Goal: Task Accomplishment & Management: Use online tool/utility

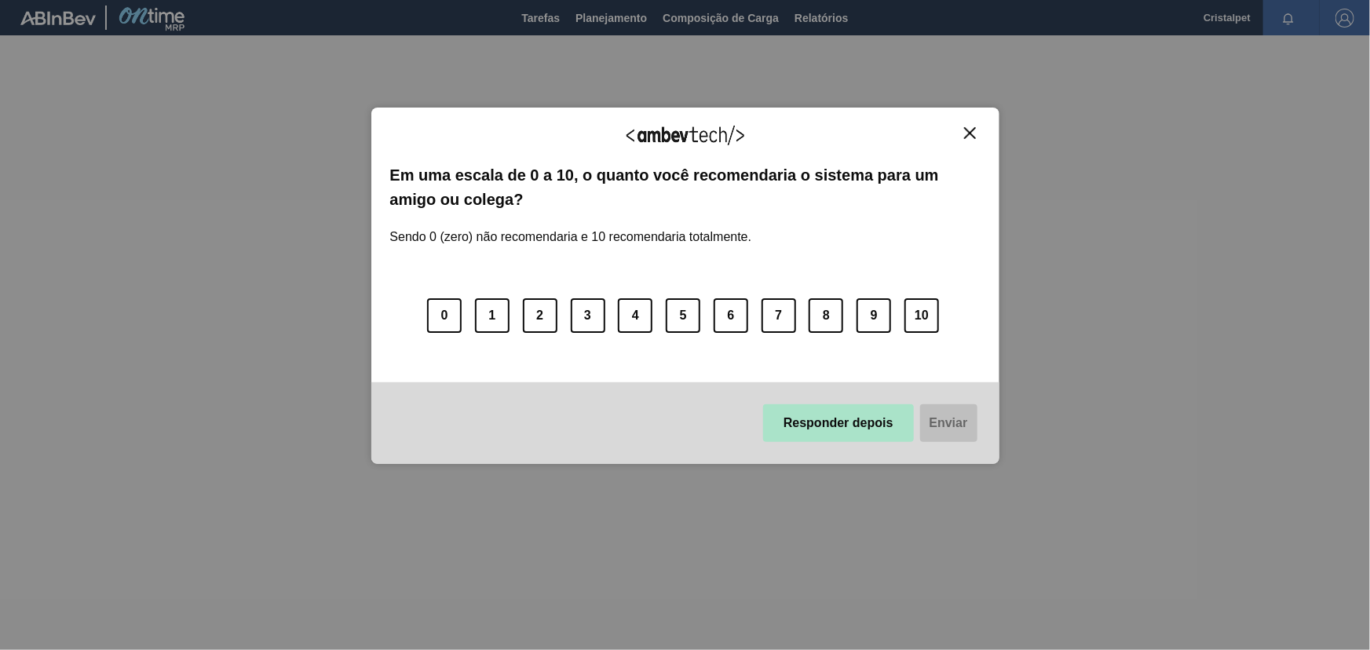
click at [847, 432] on button "Responder depois" at bounding box center [838, 423] width 151 height 38
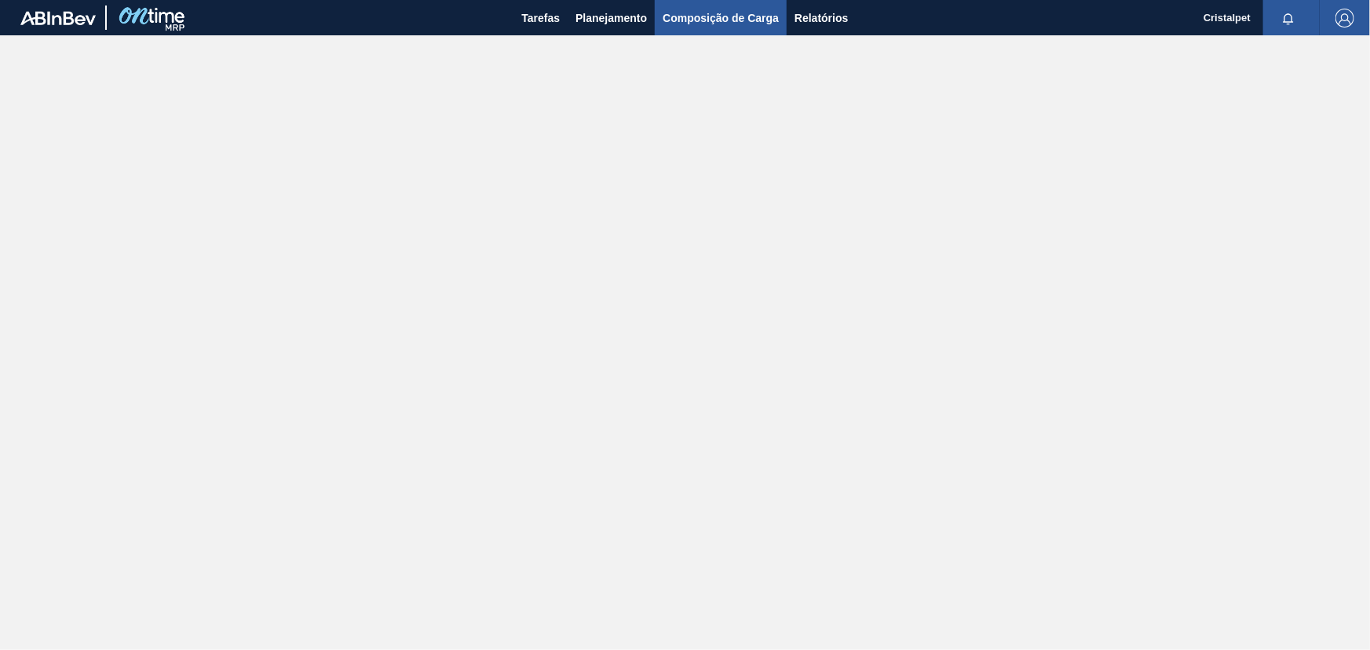
click at [724, 16] on span "Composição de Carga" at bounding box center [720, 18] width 116 height 19
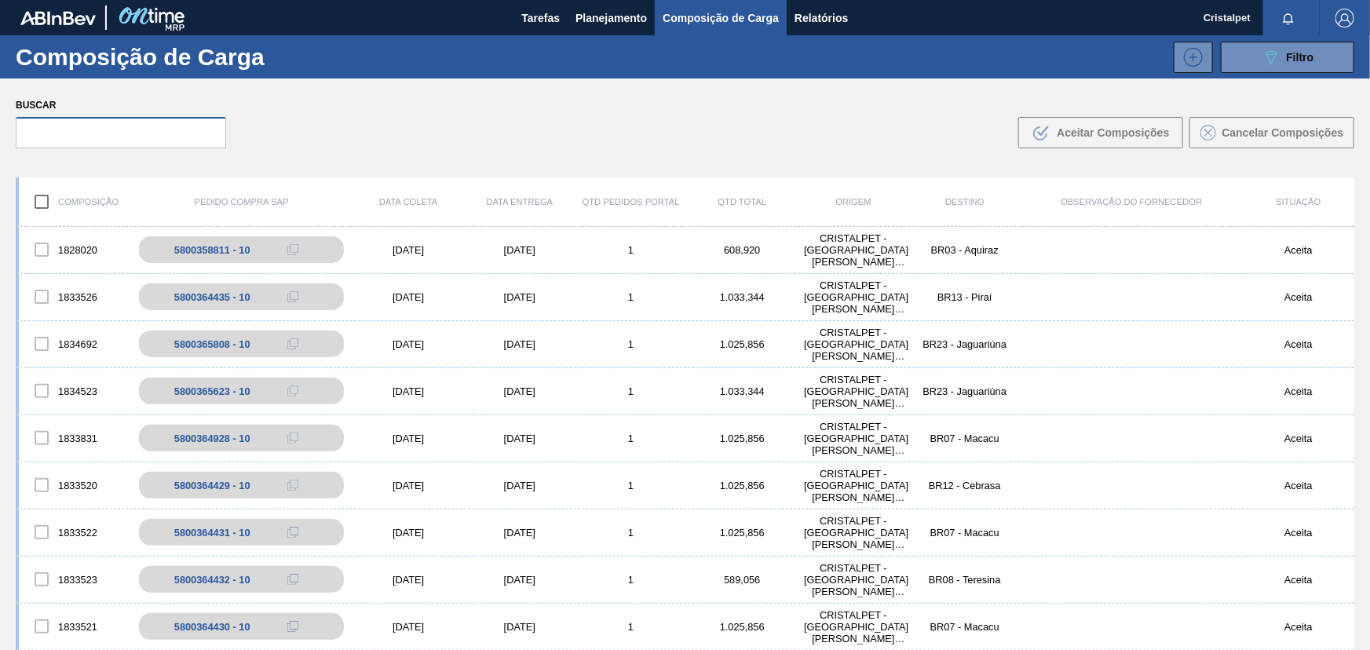
click at [121, 137] on input "text" at bounding box center [121, 132] width 210 height 31
paste input "5800364925"
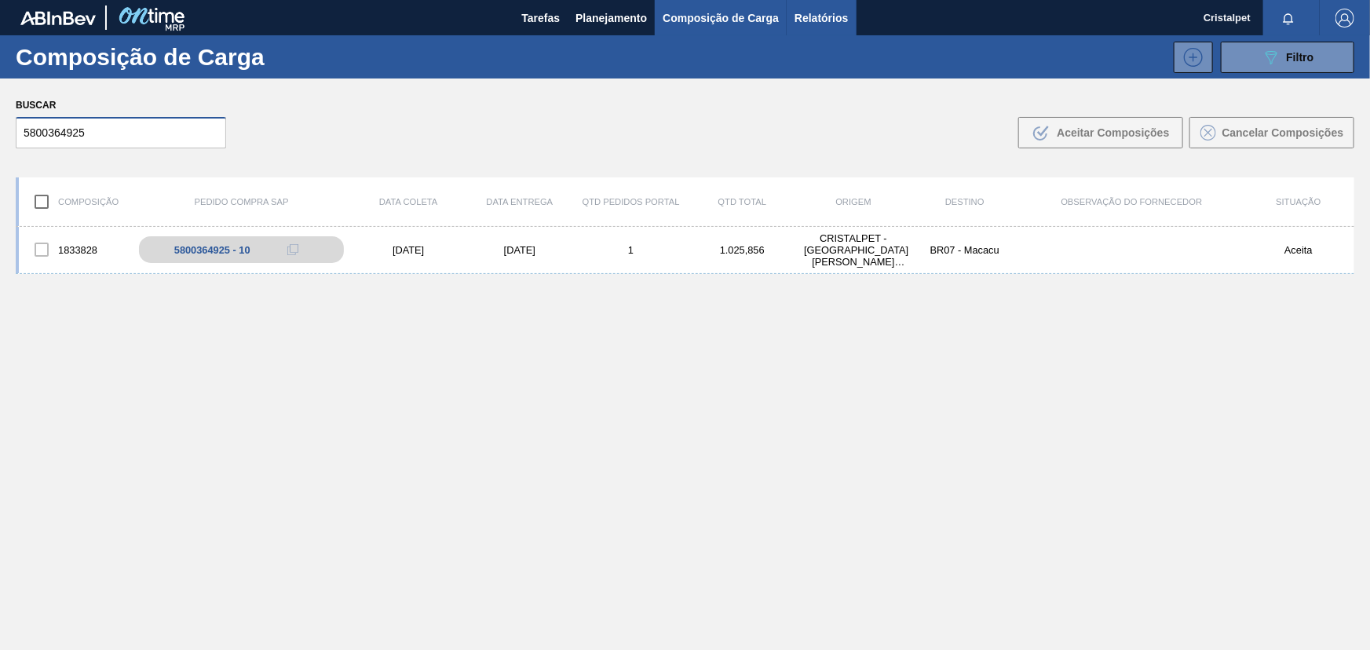
type input "5800364925"
click at [815, 20] on span "Relatórios" at bounding box center [820, 18] width 53 height 19
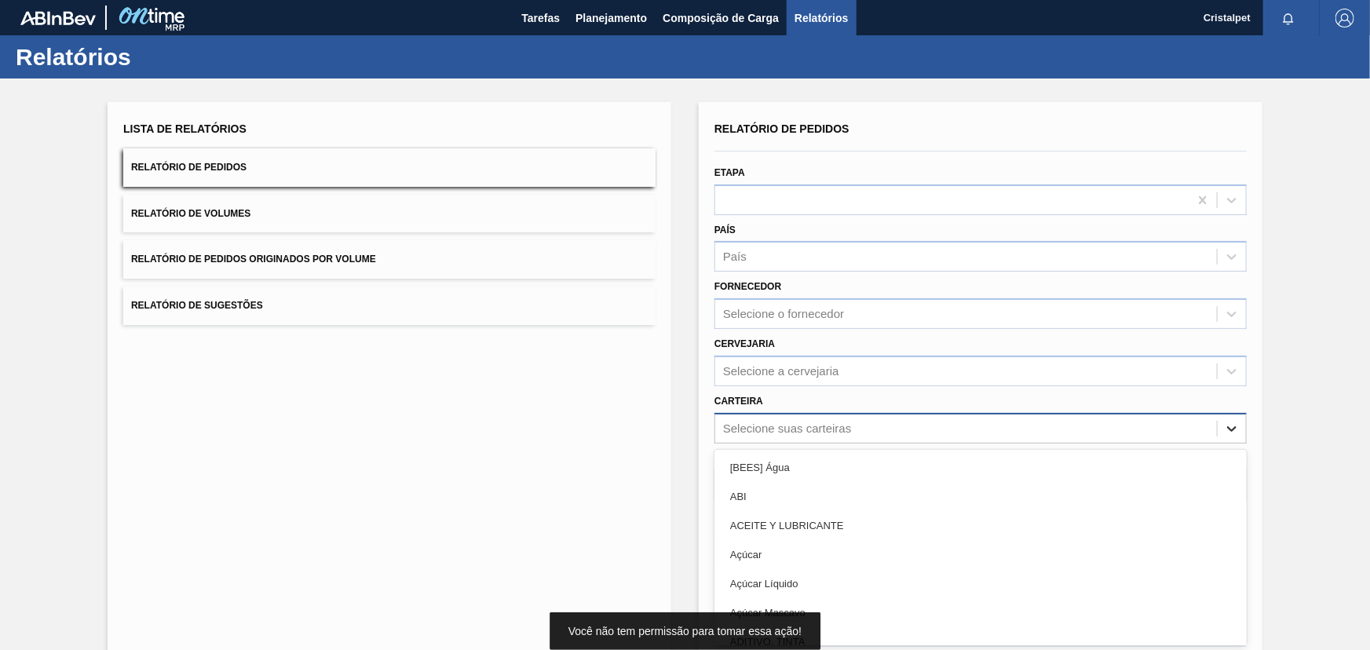
click at [1232, 430] on div "option [BEES] Água focused, 1 of 101. 101 results available. Use Up and Down to…" at bounding box center [980, 428] width 532 height 31
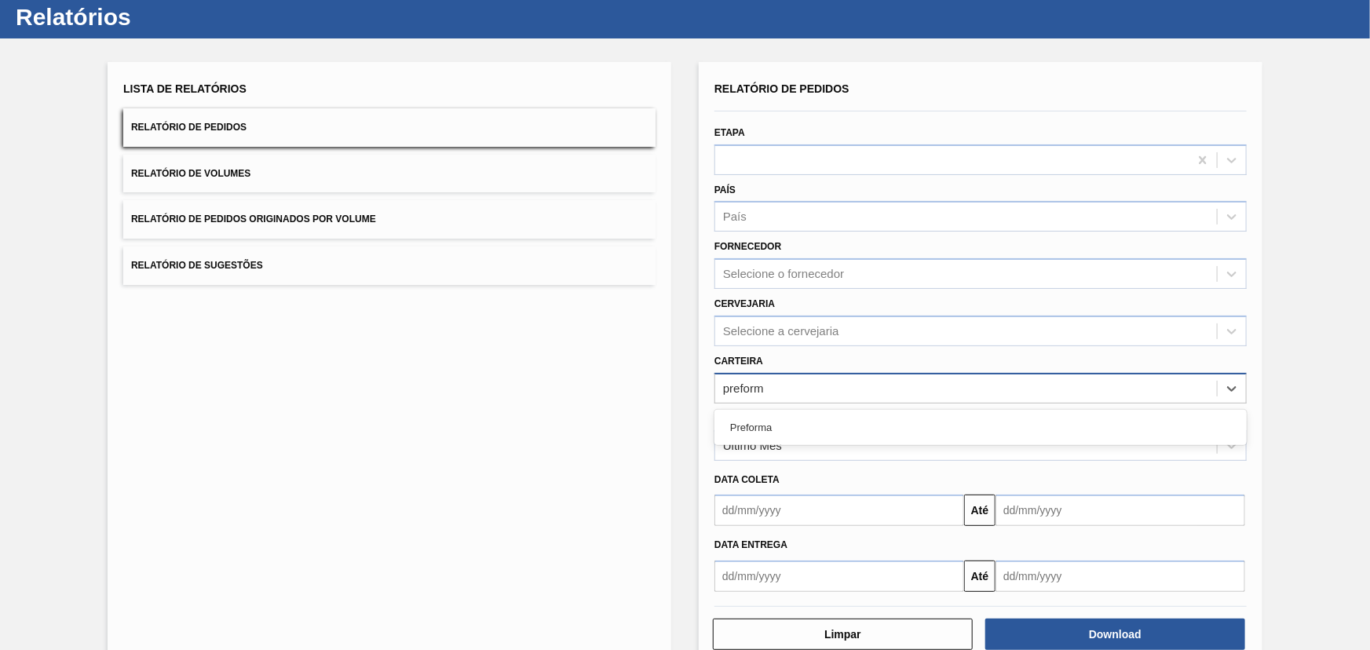
type input "preforma"
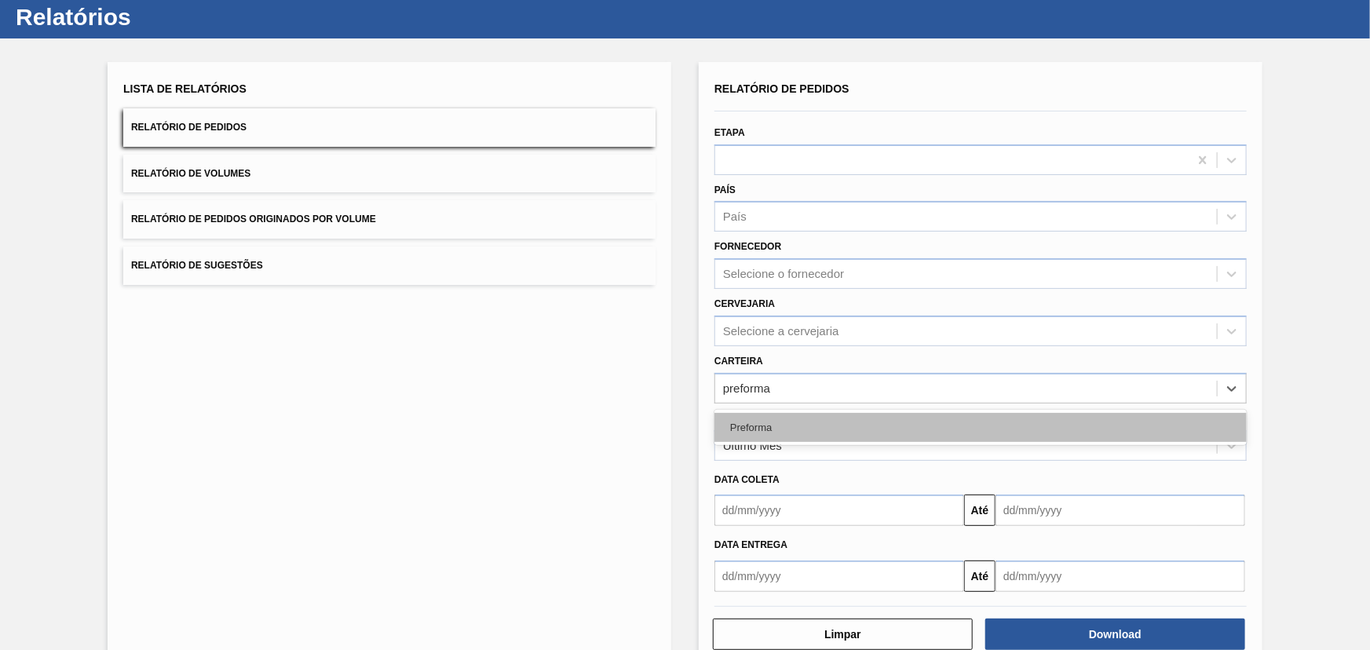
click at [805, 424] on div "Preforma" at bounding box center [980, 427] width 532 height 29
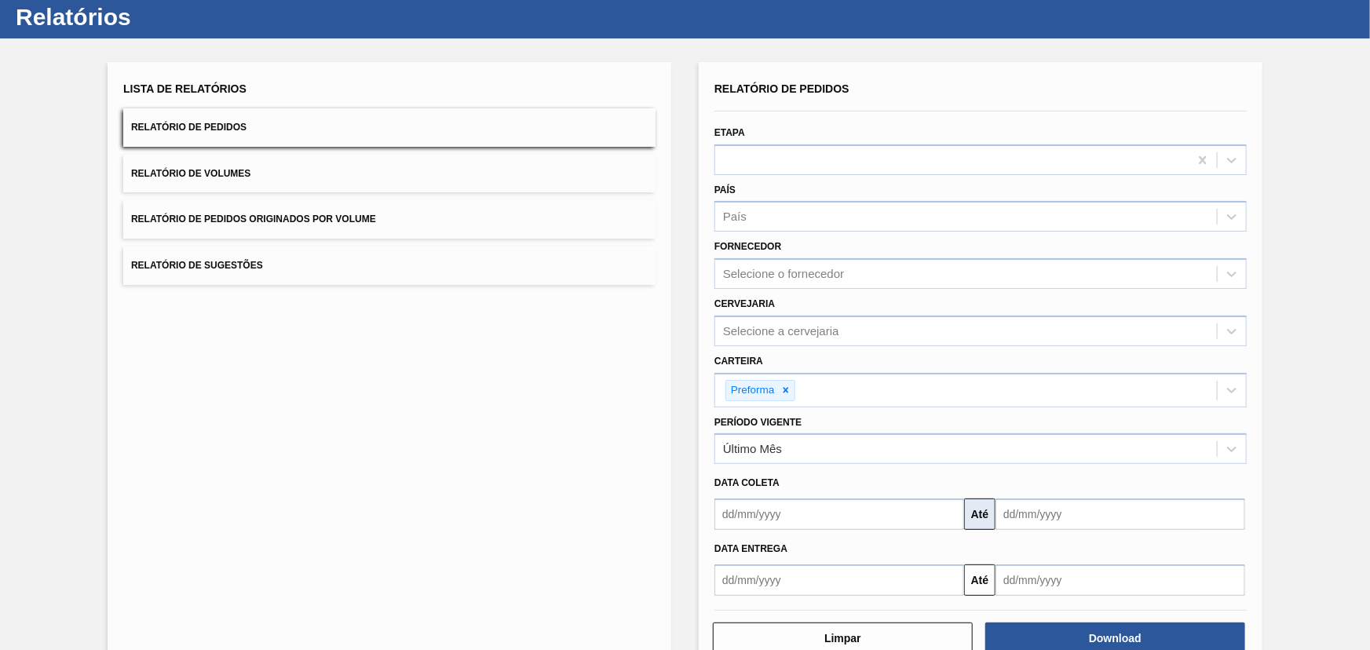
click at [976, 516] on button "Até" at bounding box center [979, 513] width 31 height 31
click at [908, 513] on input "text" at bounding box center [839, 513] width 250 height 31
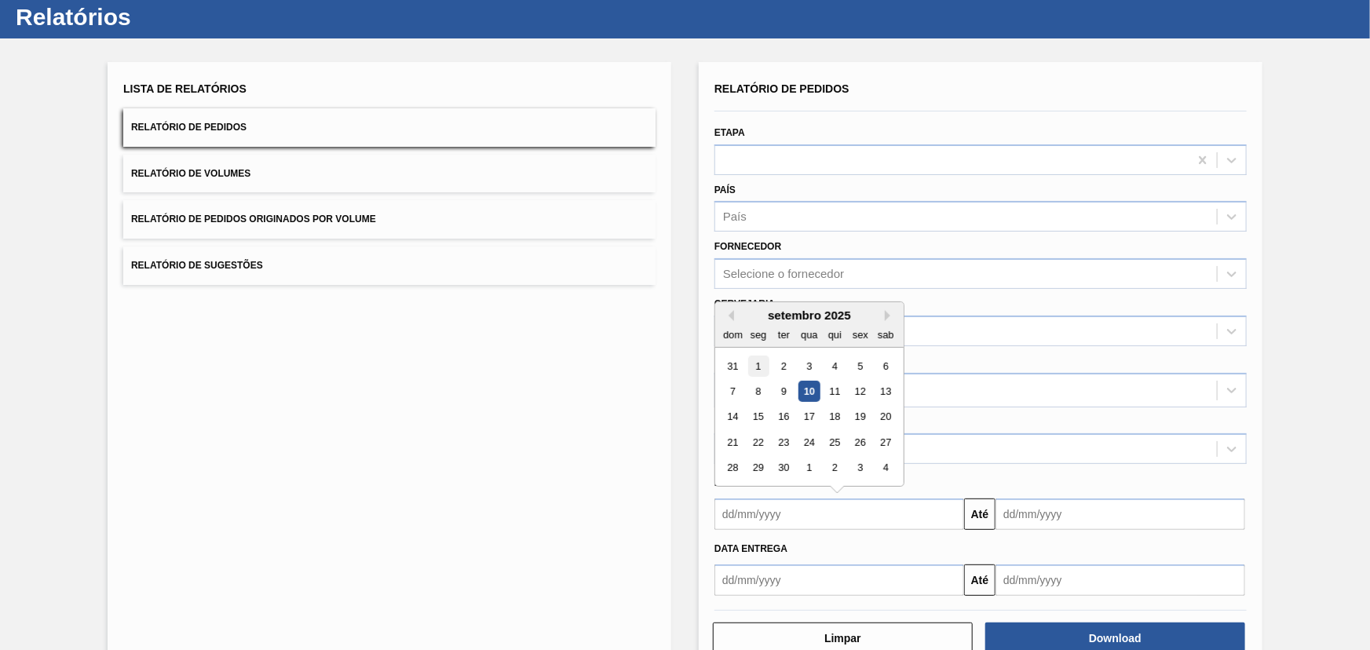
click at [754, 366] on div "1" at bounding box center [758, 366] width 21 height 21
type input "01/09/2025"
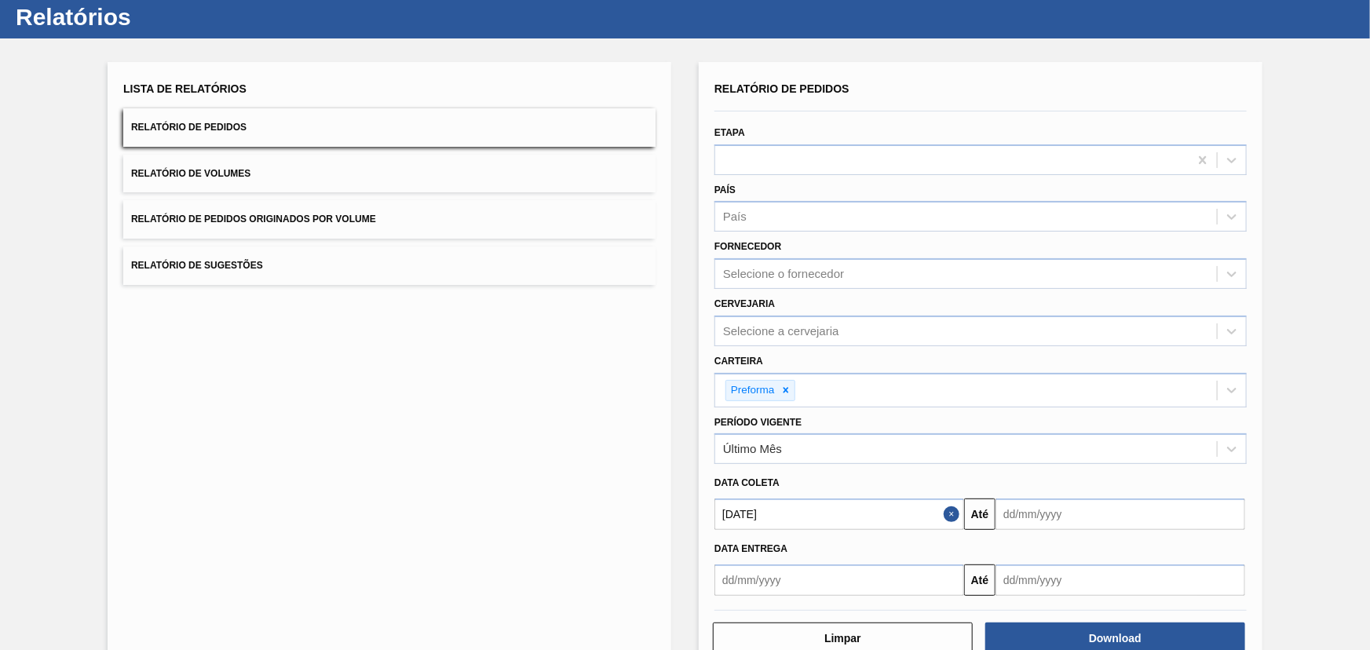
click at [1062, 515] on input "text" at bounding box center [1120, 513] width 250 height 31
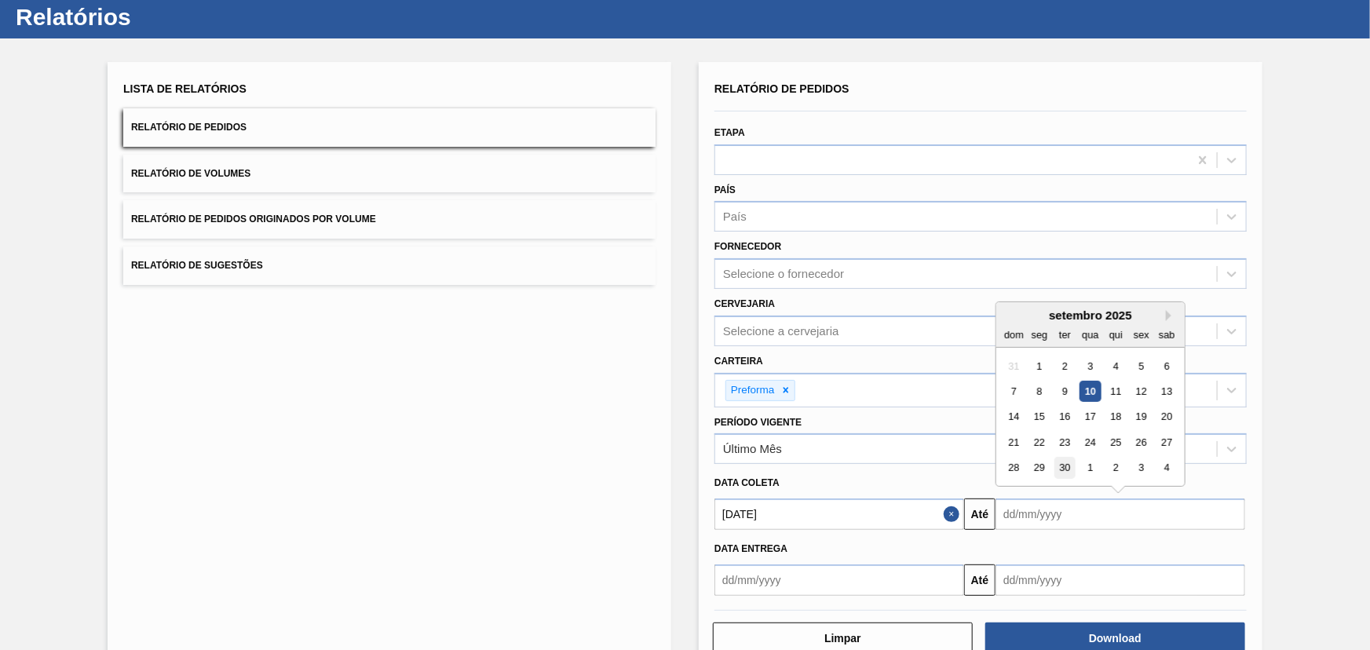
click at [1063, 466] on div "30" at bounding box center [1064, 468] width 21 height 21
type input "30/09/2025"
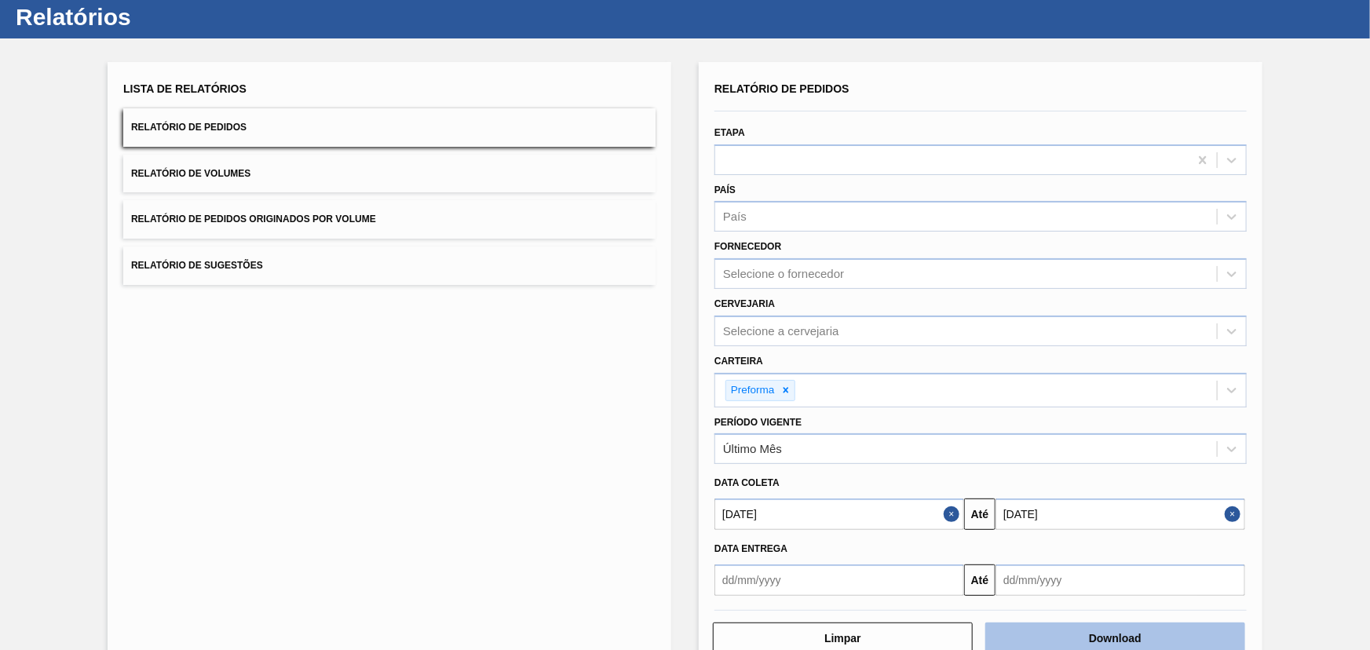
click at [1108, 636] on button "Download" at bounding box center [1115, 637] width 260 height 31
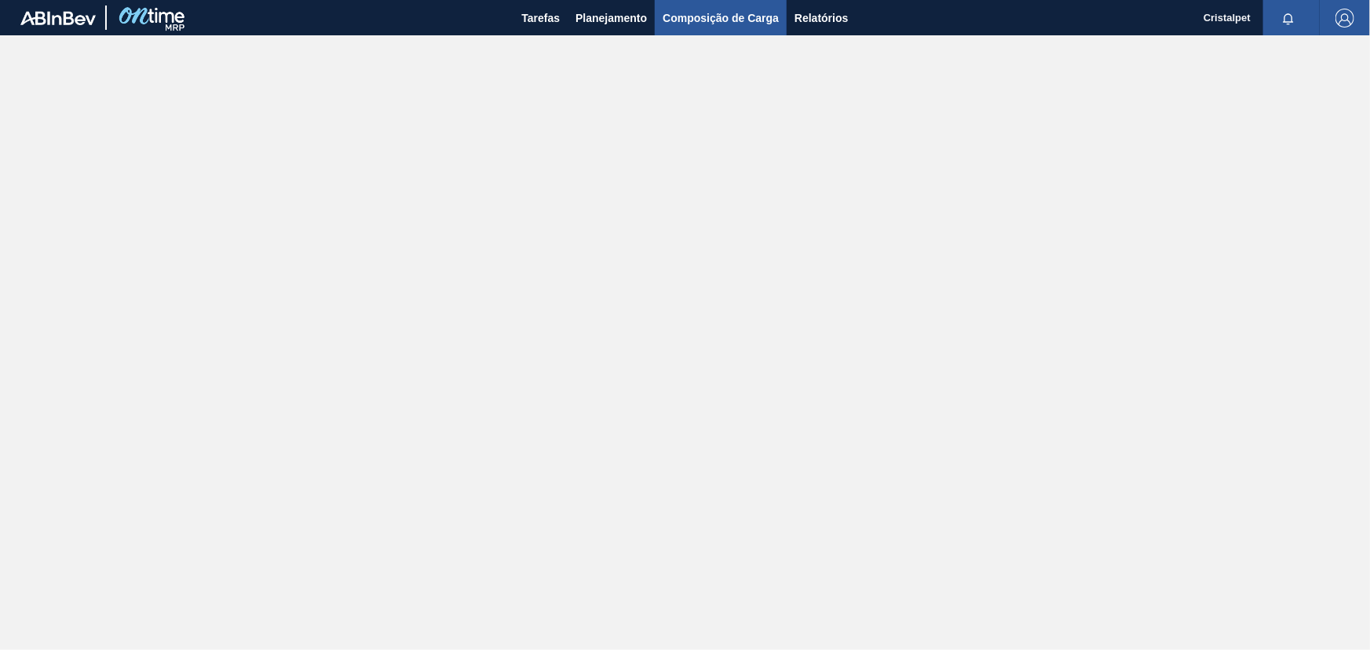
click at [699, 22] on span "Composição de Carga" at bounding box center [720, 18] width 116 height 19
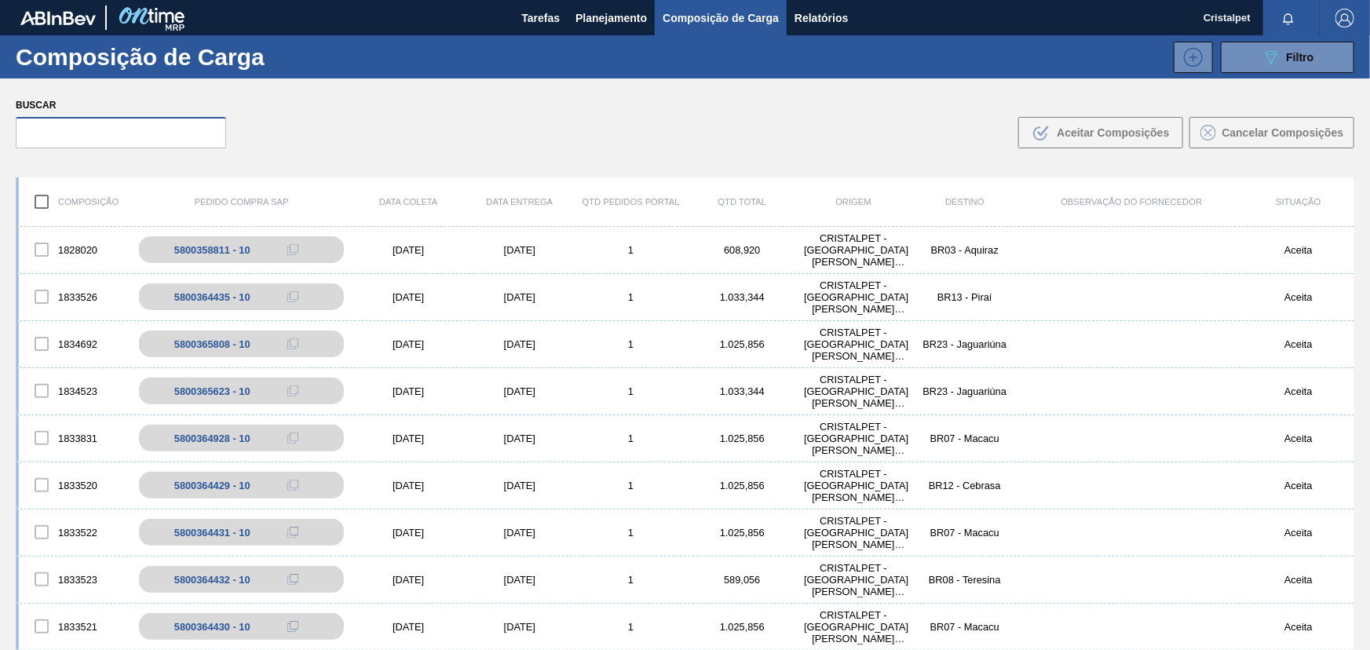
click at [107, 136] on input "text" at bounding box center [121, 132] width 210 height 31
paste input "5800364925"
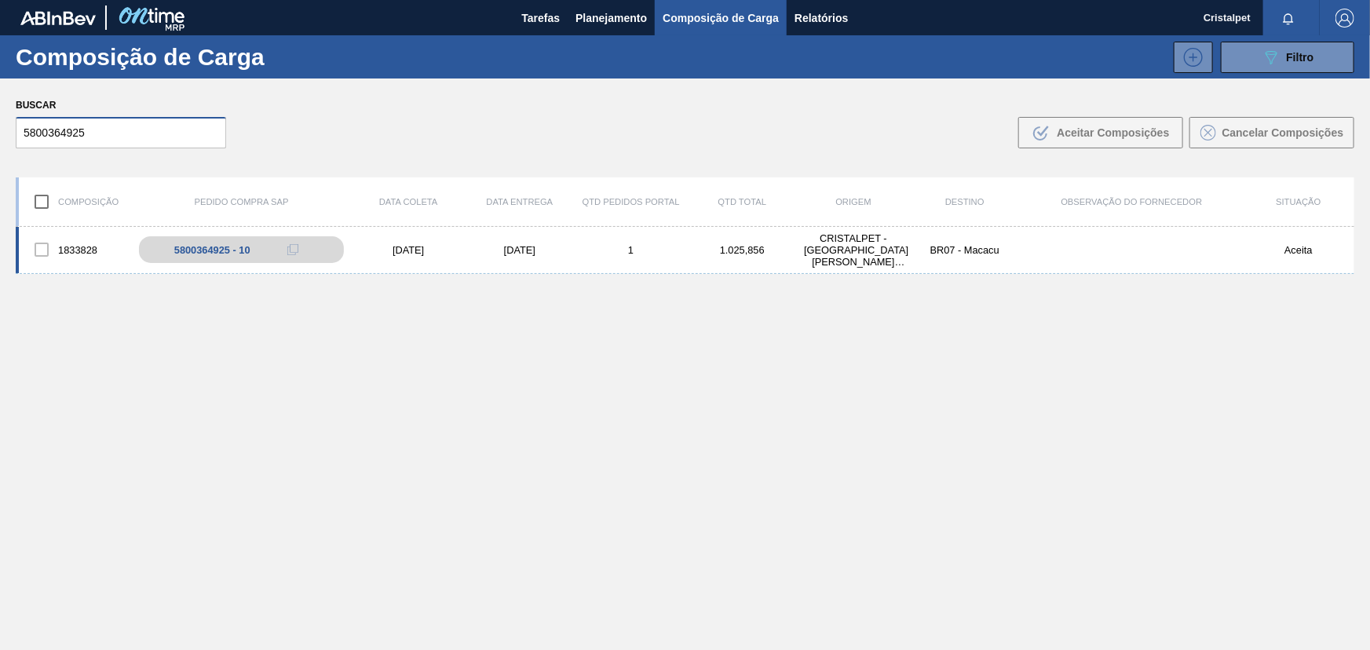
type input "5800364925"
click at [511, 251] on div "[DATE]" at bounding box center [519, 250] width 111 height 12
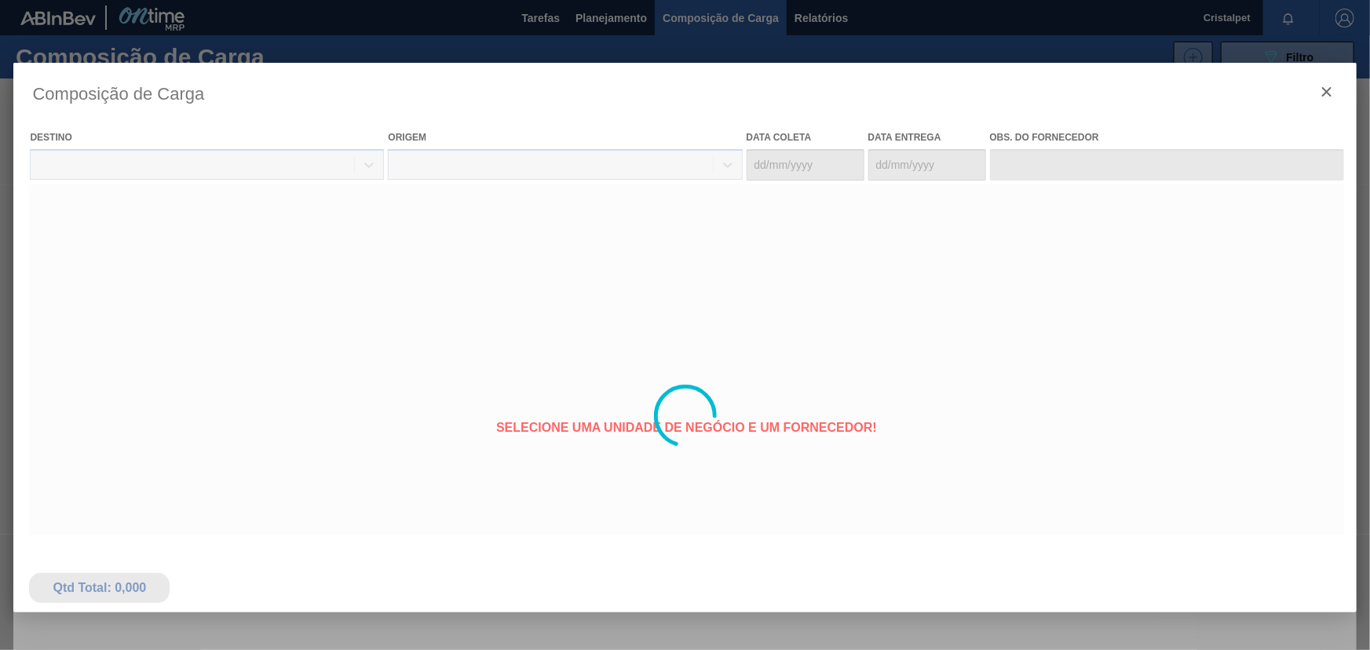
type coleta "[DATE]"
type entrega "[DATE]"
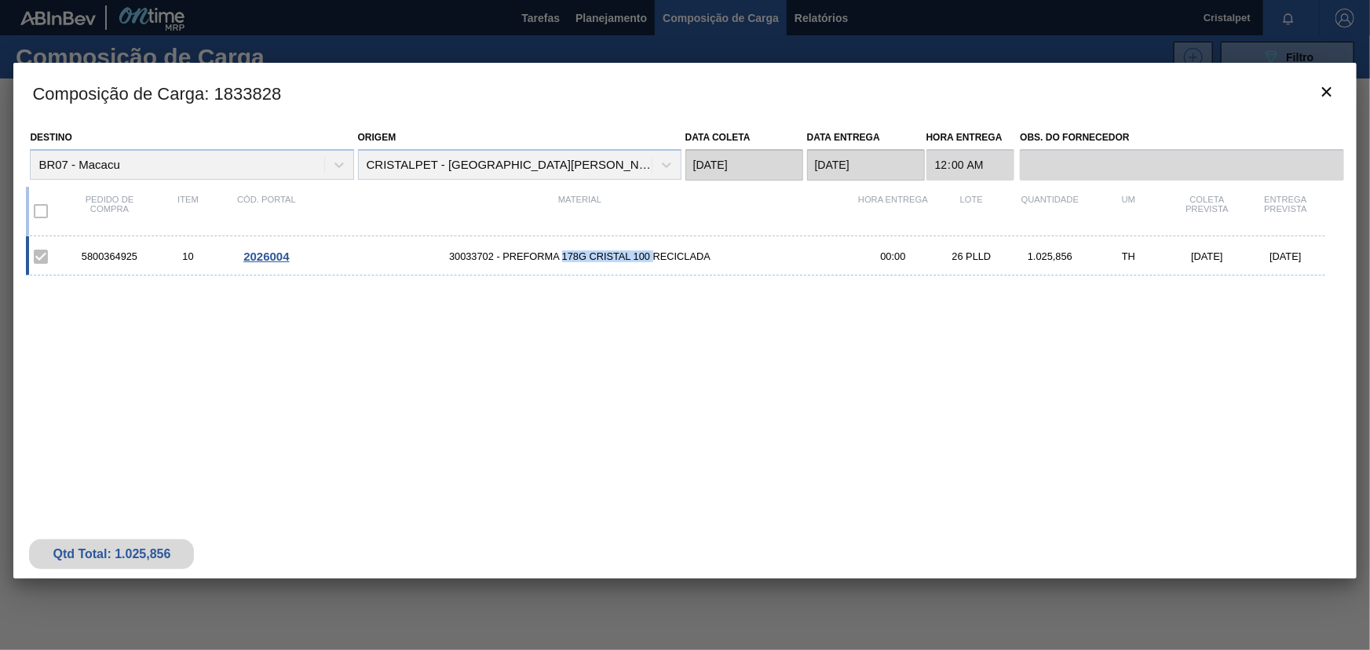
drag, startPoint x: 562, startPoint y: 256, endPoint x: 652, endPoint y: 275, distance: 92.2
click at [651, 261] on span "30033702 - PREFORMA 178G CRISTAL 100 RECICLADA" at bounding box center [579, 256] width 548 height 12
copy span "178G CRISTAL 100"
click at [1330, 93] on icon "botão de ícone" at bounding box center [1326, 91] width 19 height 19
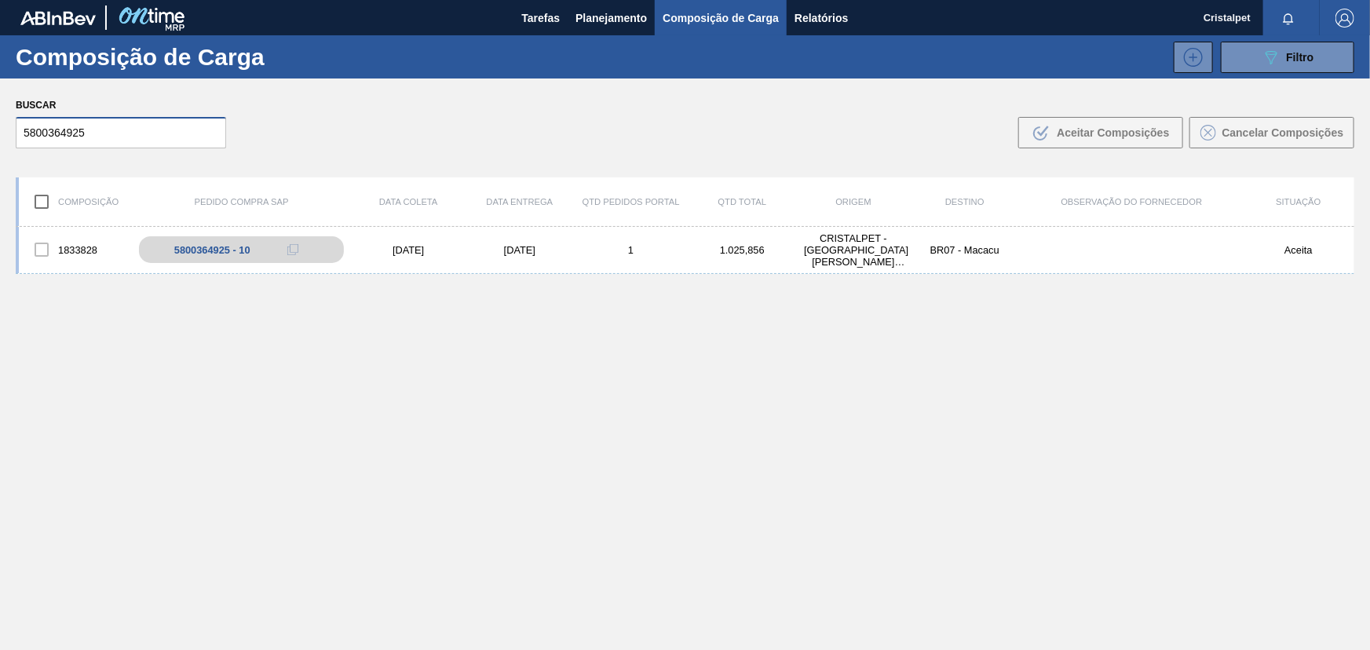
drag, startPoint x: 93, startPoint y: 137, endPoint x: -9, endPoint y: 137, distance: 102.0
click at [0, 0] on html "Tarefas Planejamento Composição de Carga Relatórios Cristalpet Marcar todas com…" at bounding box center [685, 0] width 1370 height 0
paste input "434"
drag, startPoint x: 86, startPoint y: 132, endPoint x: 14, endPoint y: 131, distance: 72.2
click at [14, 131] on div "Buscar 5800364434 .b{fill:var(--color-action-default)} Aceitar Composições Canc…" at bounding box center [685, 121] width 1370 height 86
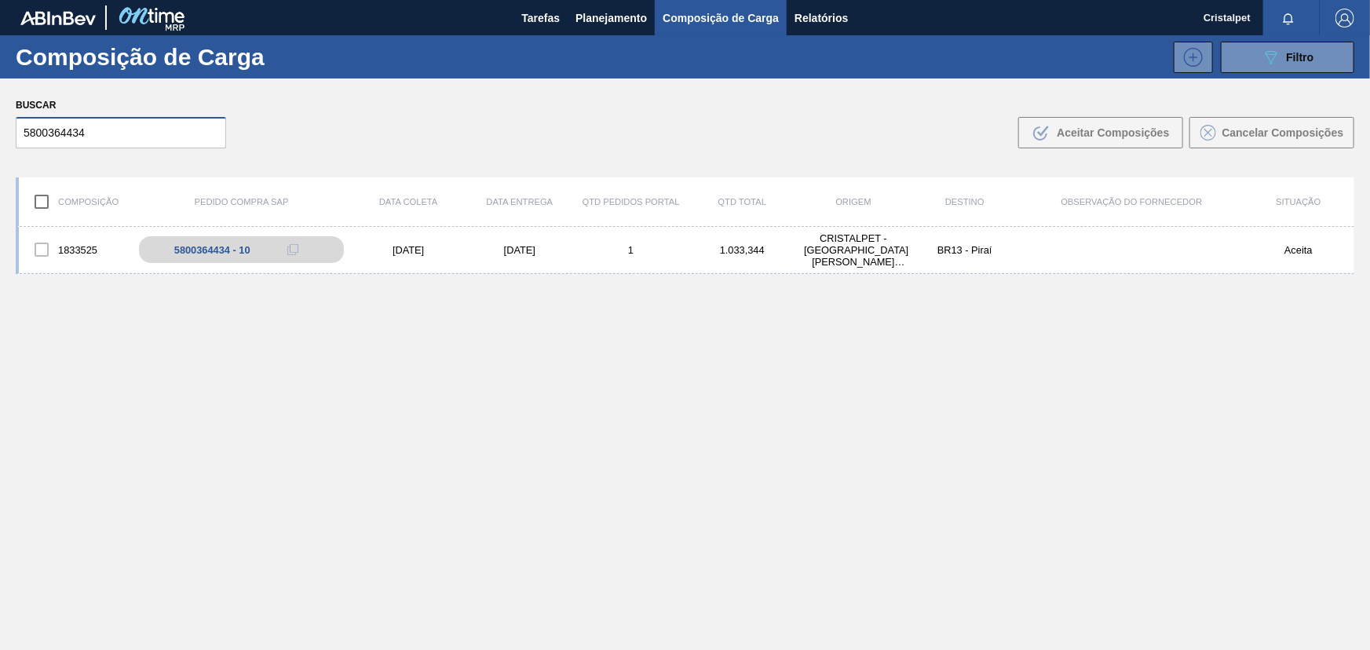
paste input "925"
type input "5800364925"
click at [509, 251] on div "17/09/2025" at bounding box center [519, 250] width 111 height 12
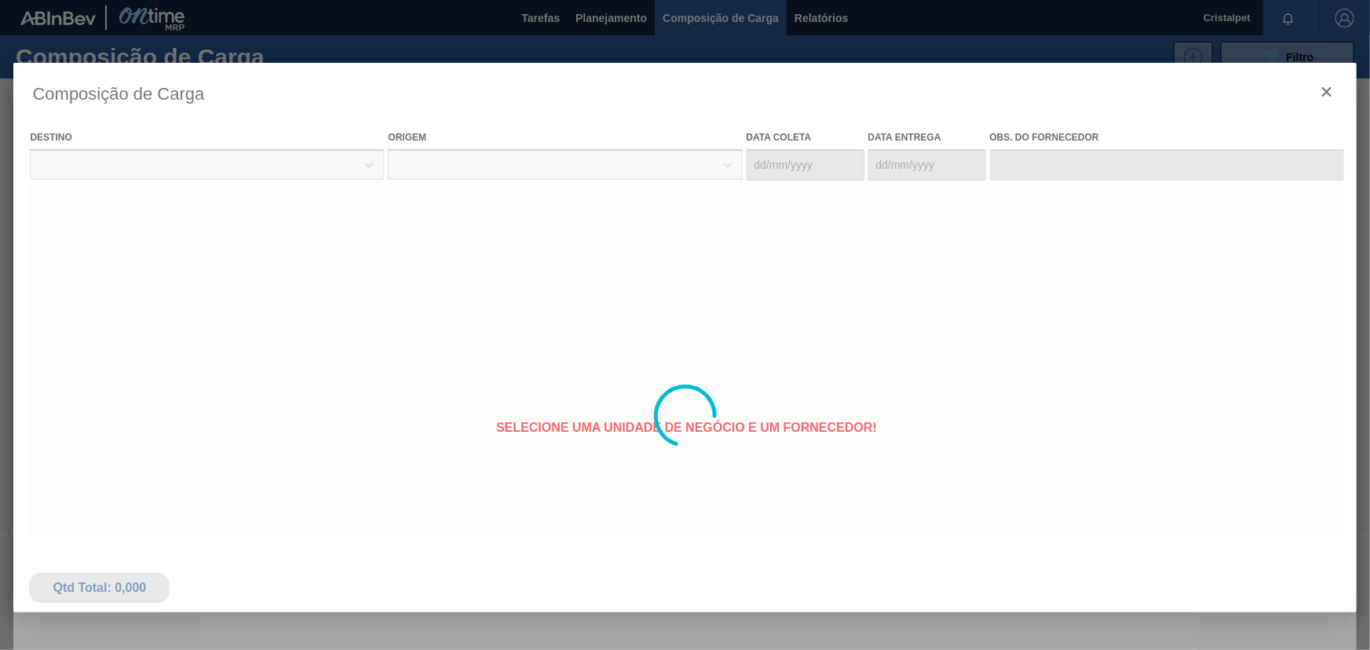
type coleta "10/09/2025"
type entrega "17/09/2025"
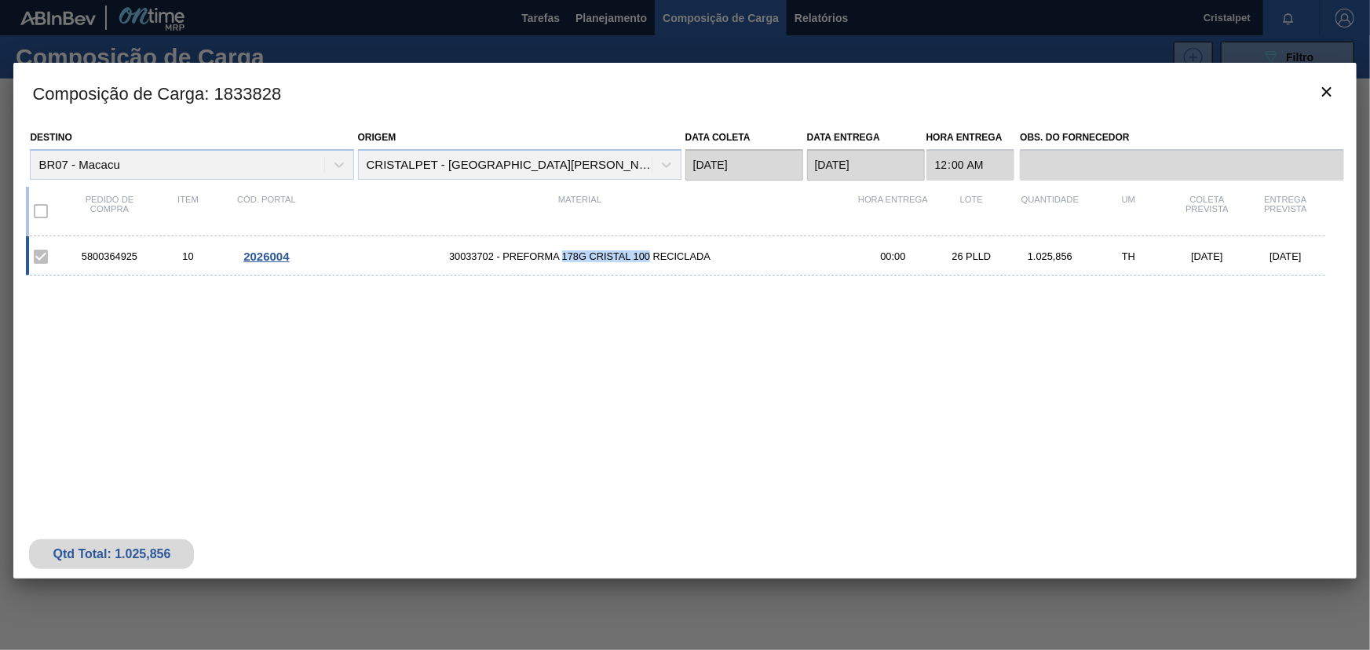
drag, startPoint x: 562, startPoint y: 257, endPoint x: 648, endPoint y: 256, distance: 86.4
click at [648, 256] on span "30033702 - PREFORMA 178G CRISTAL 100 RECICLADA" at bounding box center [579, 256] width 548 height 12
